Goal: Transaction & Acquisition: Purchase product/service

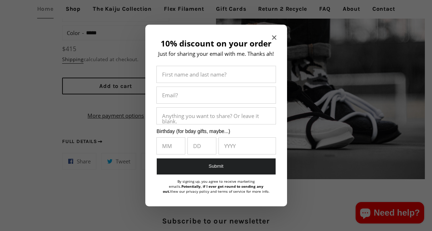
scroll to position [541, 0]
click at [273, 39] on icon "Close modal" at bounding box center [274, 37] width 4 height 4
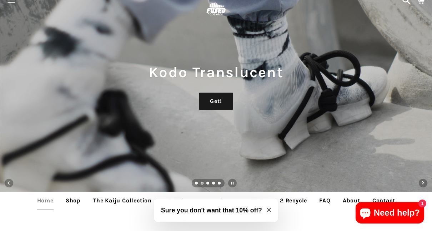
scroll to position [19, 0]
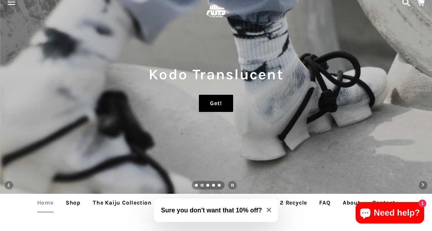
click at [221, 105] on link "Get!" at bounding box center [216, 103] width 34 height 17
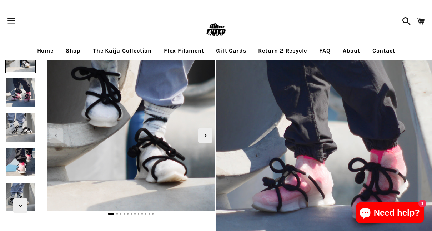
scroll to position [23, 0]
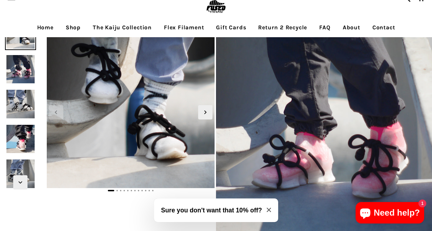
click at [27, 76] on img at bounding box center [20, 69] width 31 height 31
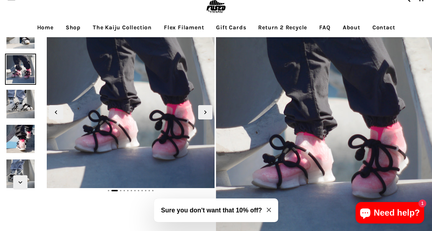
click at [27, 105] on img at bounding box center [20, 103] width 31 height 31
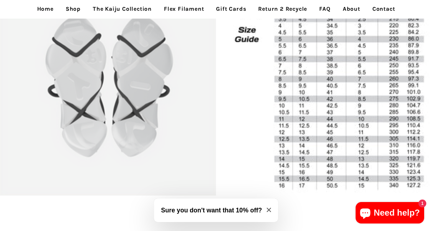
scroll to position [1661, 0]
